Goal: Check status: Check status

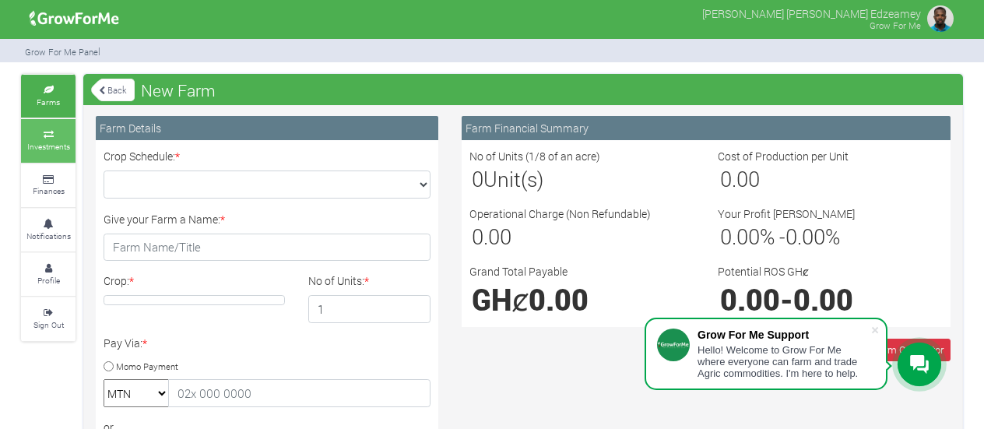
click at [56, 139] on link "Investments" at bounding box center [48, 140] width 54 height 43
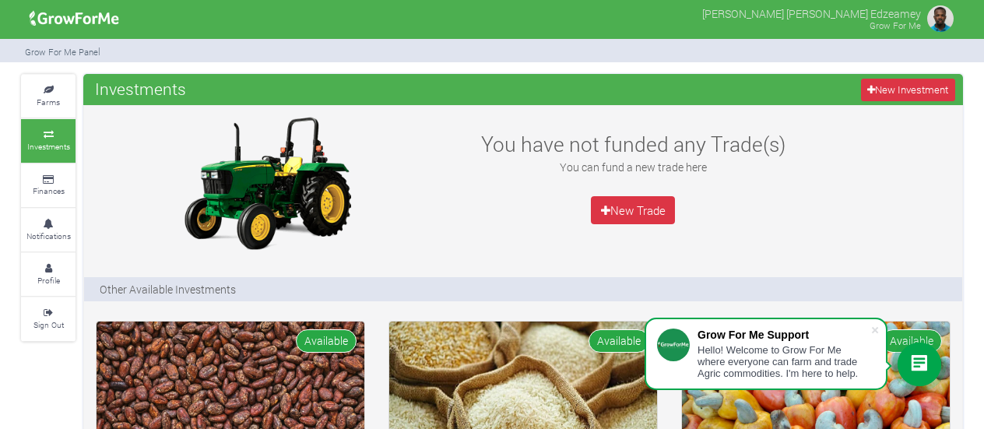
scroll to position [375, 0]
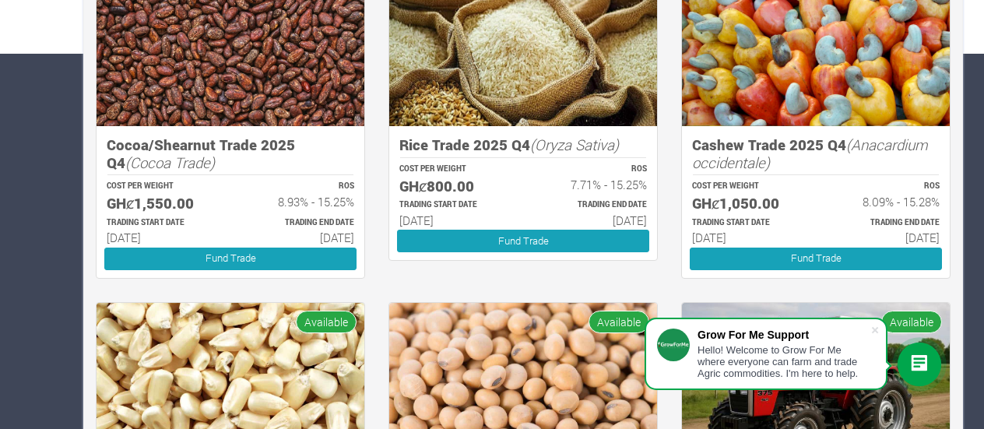
click at [783, 186] on p "COST PER WEIGHT" at bounding box center [747, 187] width 110 height 12
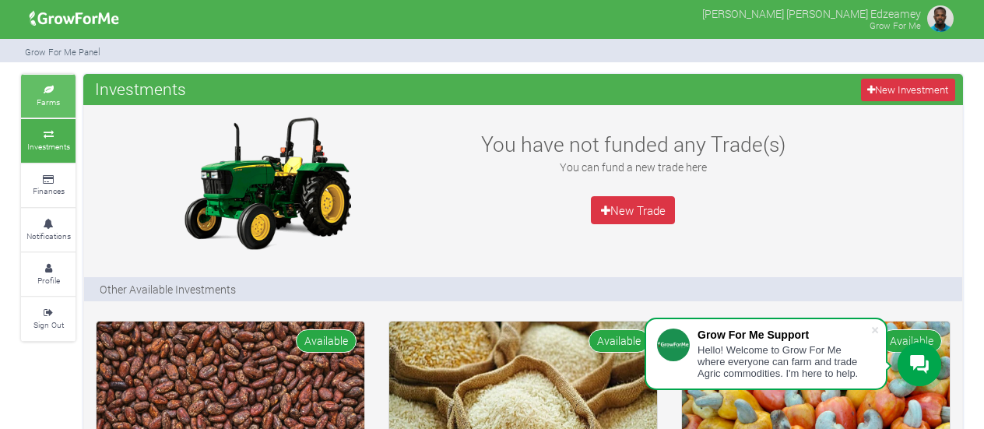
click at [39, 90] on icon at bounding box center [48, 90] width 47 height 8
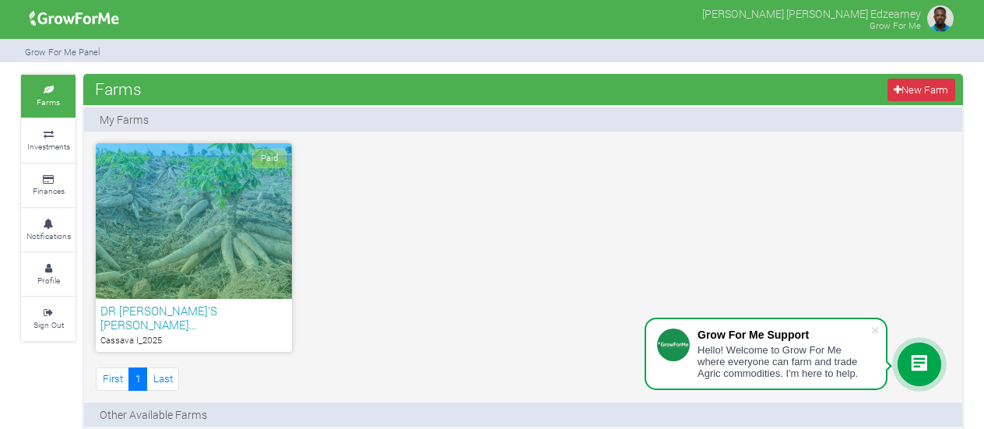
click at [215, 279] on div "Paid" at bounding box center [194, 221] width 196 height 156
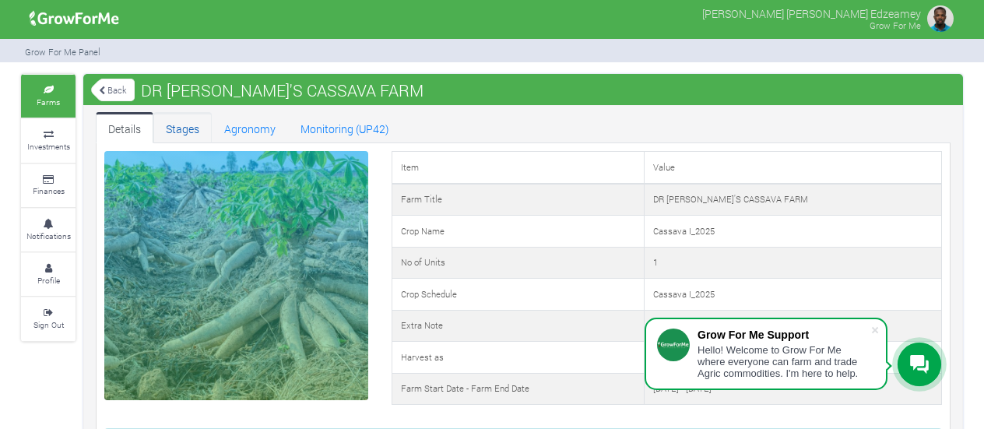
click at [187, 132] on link "Stages" at bounding box center [182, 127] width 58 height 31
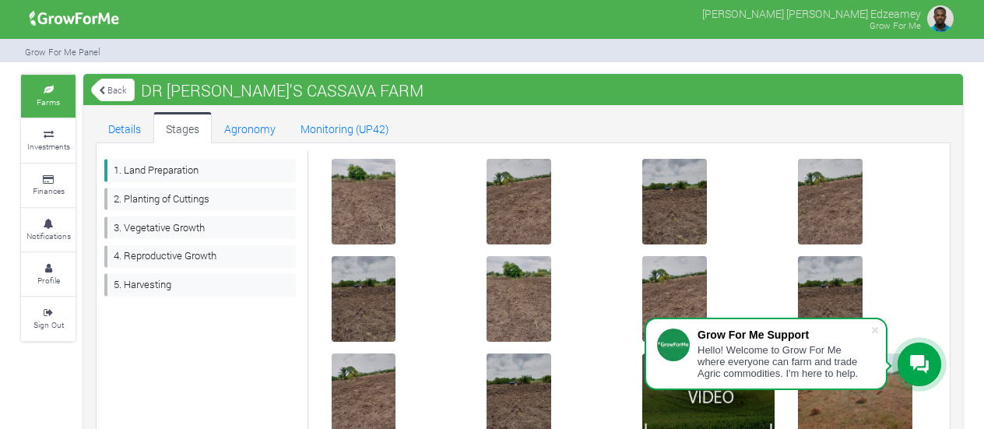
click at [573, 293] on div at bounding box center [553, 299] width 156 height 86
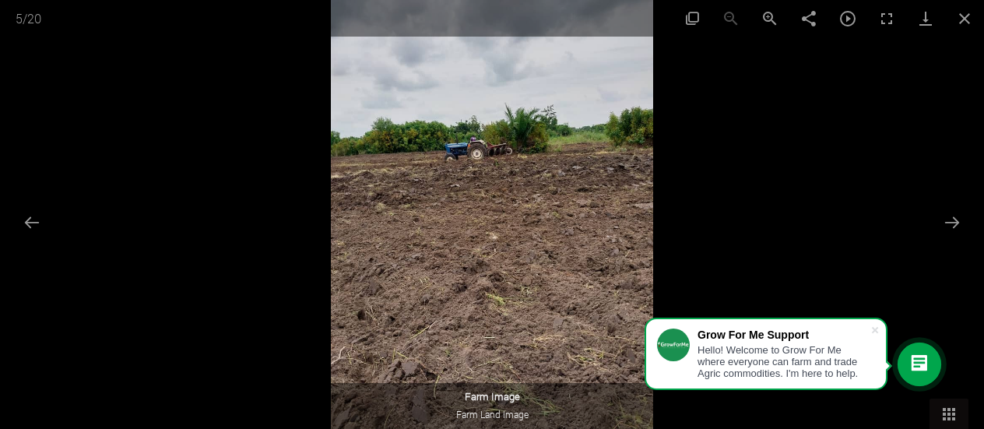
scroll to position [162, 0]
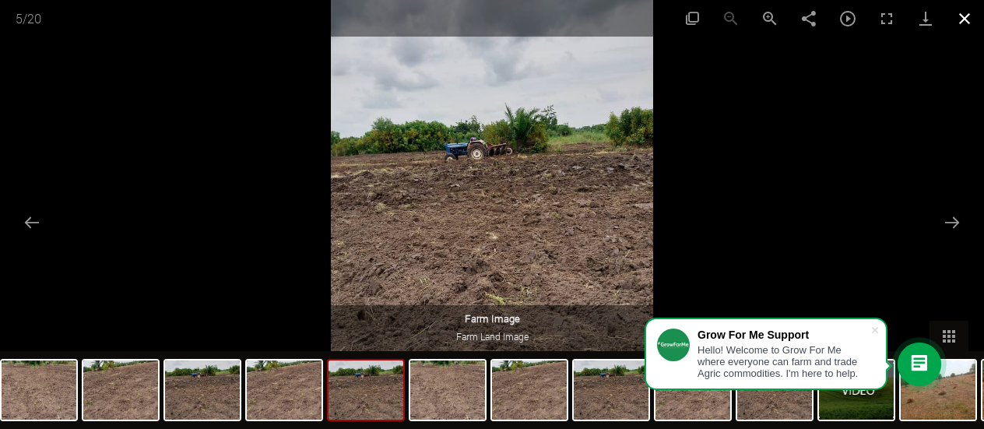
click at [966, 10] on button "Close gallery" at bounding box center [964, 18] width 39 height 37
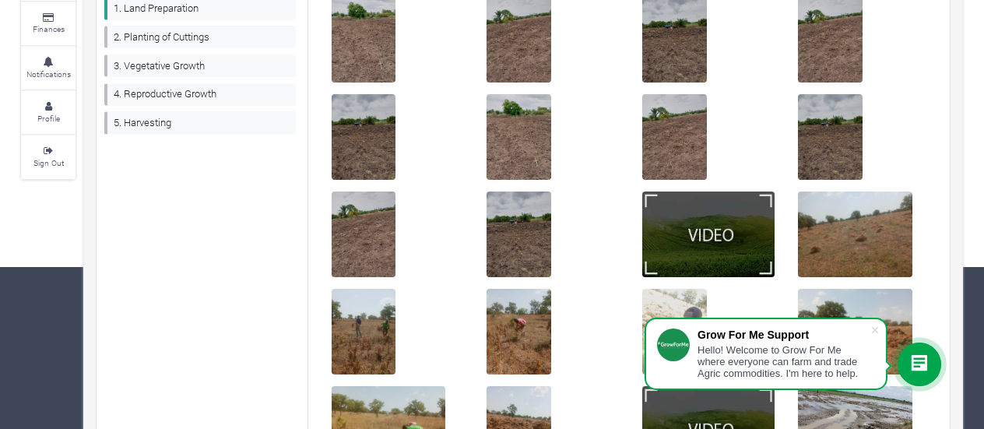
scroll to position [0, 0]
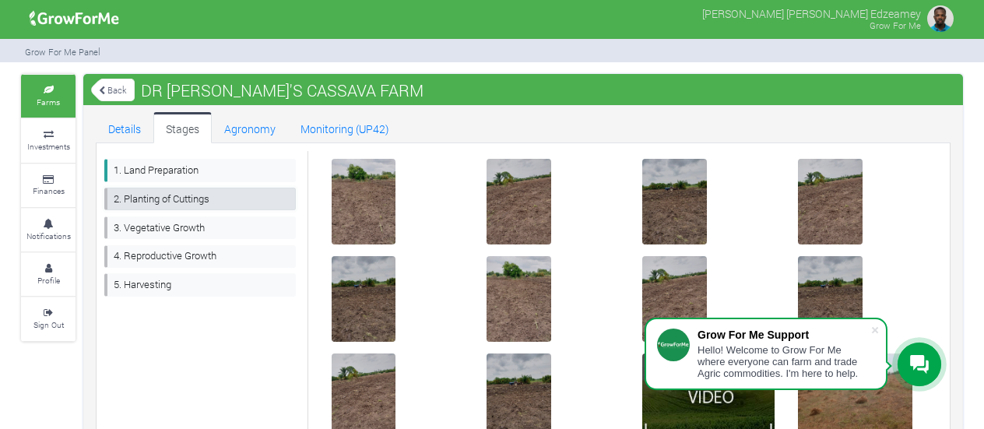
click at [191, 194] on link "2. Planting of Cuttings" at bounding box center [199, 199] width 191 height 23
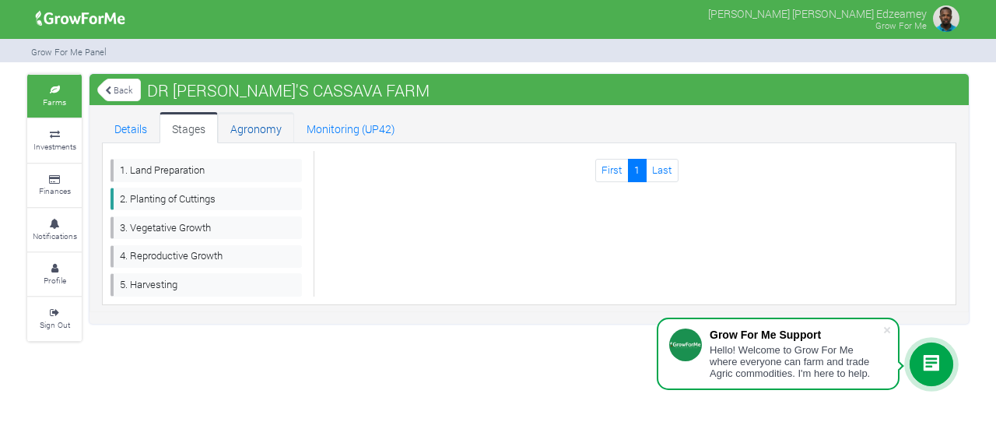
click at [267, 125] on link "Agronomy" at bounding box center [256, 127] width 76 height 31
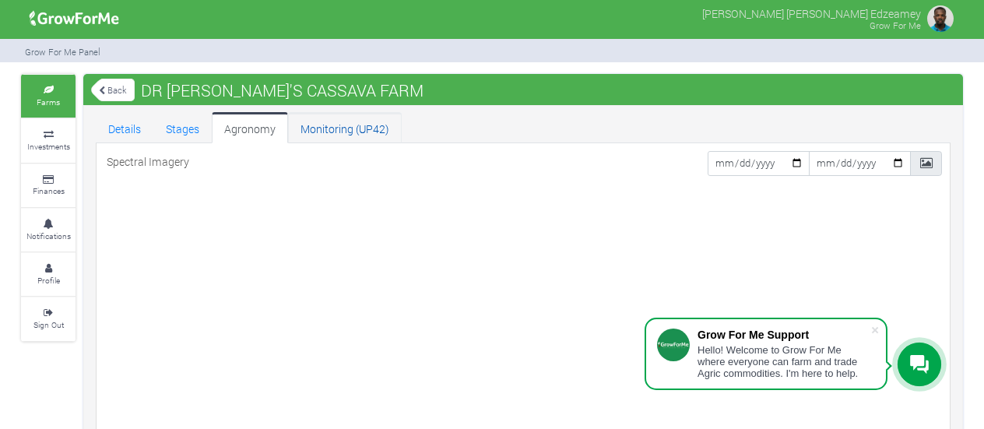
click at [338, 128] on link "Monitoring (UP42)" at bounding box center [345, 127] width 114 height 31
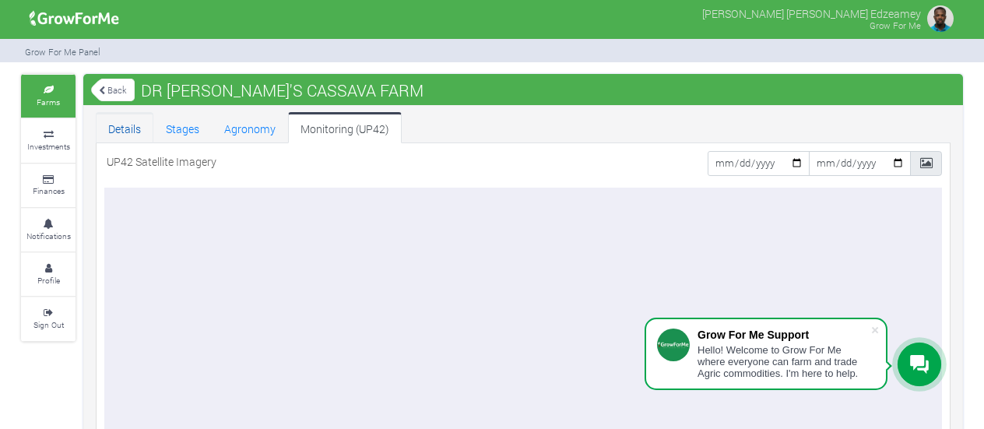
click at [128, 125] on link "Details" at bounding box center [125, 127] width 58 height 31
